Goal: Task Accomplishment & Management: Use online tool/utility

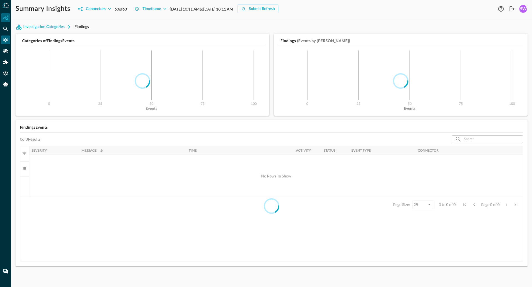
click at [8, 39] on icon "Connectors" at bounding box center [6, 40] width 6 height 6
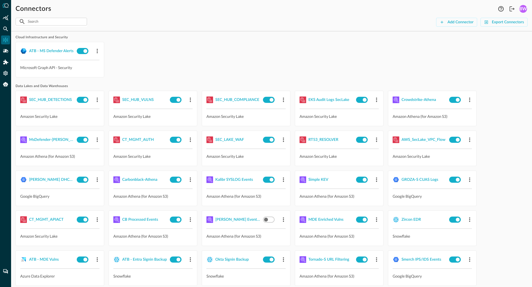
scroll to position [8, 0]
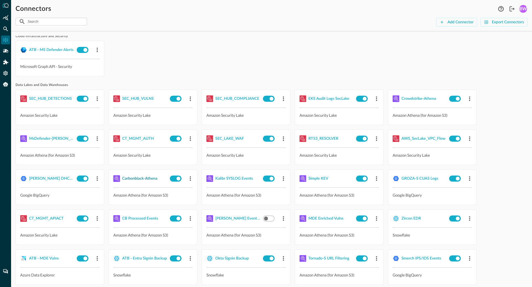
click at [144, 178] on div "Carbonblack-Athena" at bounding box center [139, 178] width 35 height 7
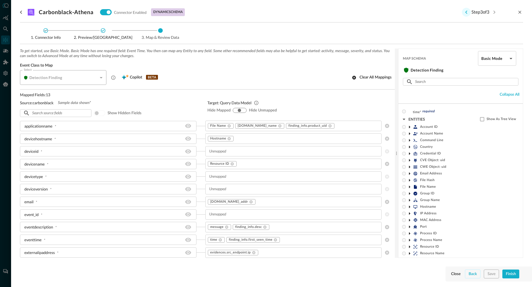
click at [465, 12] on icon "Previous step" at bounding box center [466, 12] width 7 height 7
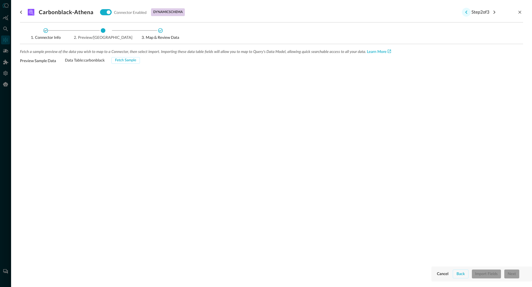
click at [465, 12] on icon "Previous step" at bounding box center [466, 12] width 7 height 7
